Goal: Transaction & Acquisition: Purchase product/service

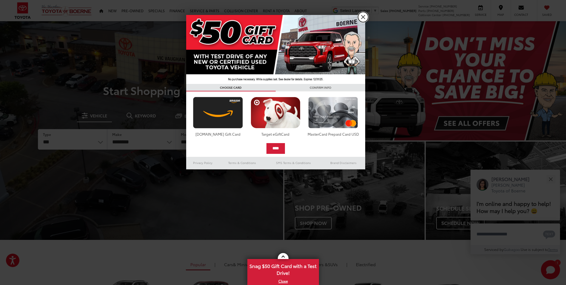
click at [360, 18] on link "X" at bounding box center [363, 17] width 10 height 10
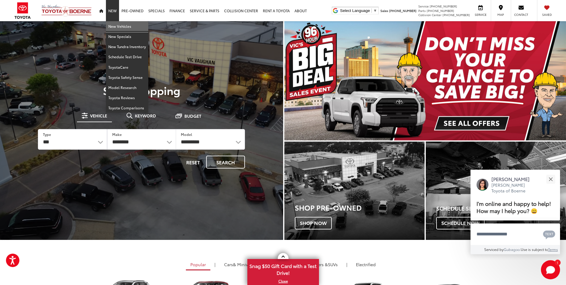
click at [113, 29] on link "New Vehicles" at bounding box center [127, 26] width 42 height 10
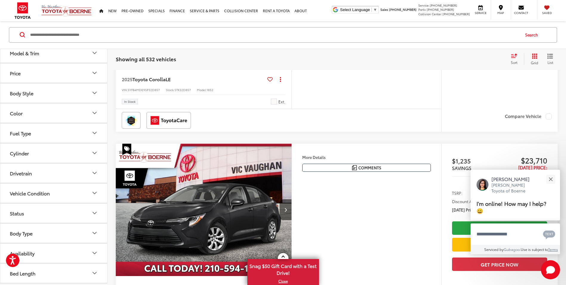
scroll to position [239, 0]
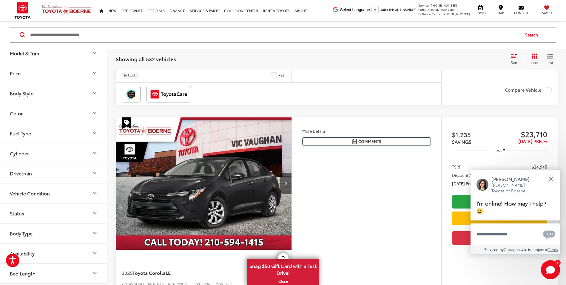
click at [38, 125] on button "Fuel Type" at bounding box center [53, 132] width 107 height 19
